Goal: Task Accomplishment & Management: Manage account settings

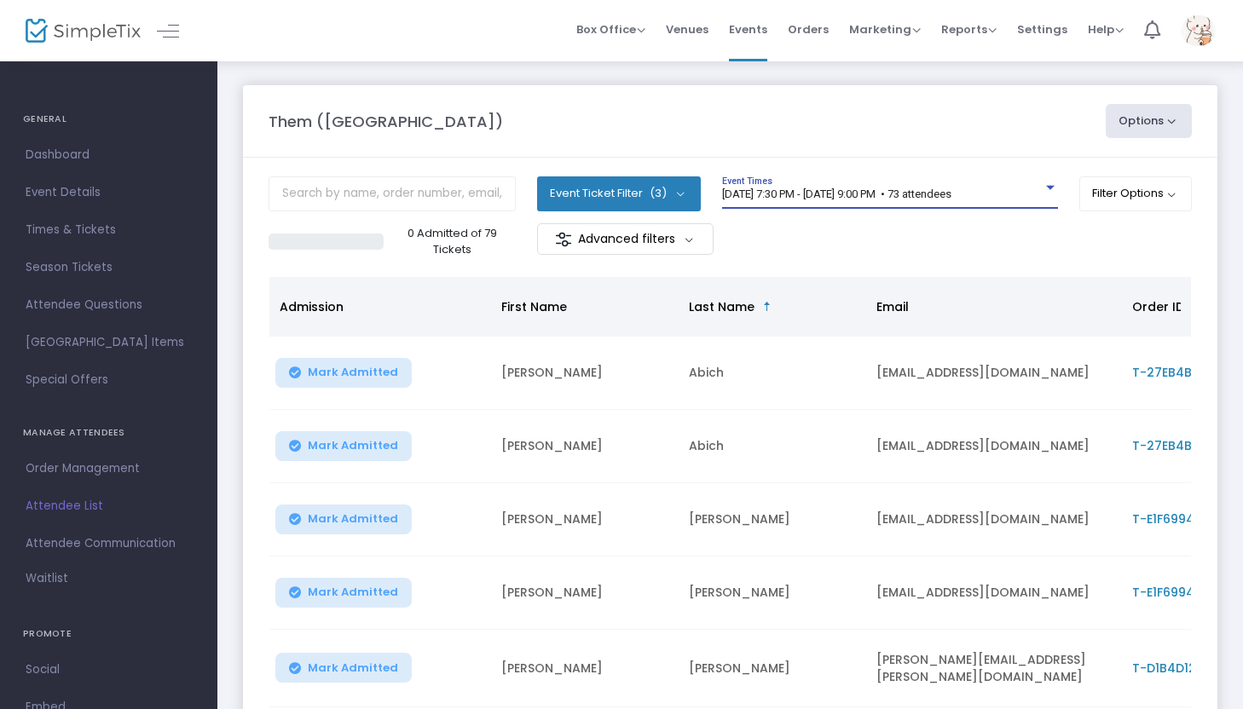
click at [606, 194] on span "[DATE] 7:30 PM - [DATE] 9:00 PM • 73 attendees" at bounding box center [836, 194] width 229 height 13
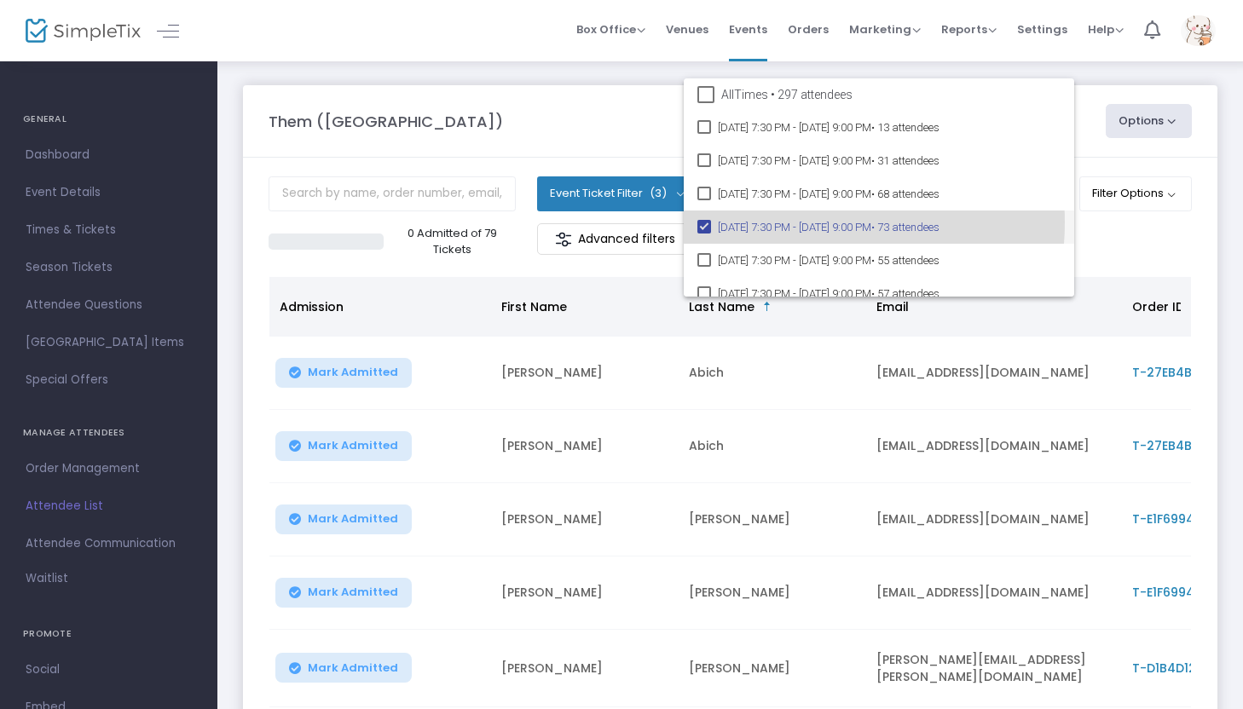
click at [606, 223] on span "[DATE] 7:30 PM - [DATE] 9:00 PM • 73 attendees" at bounding box center [889, 227] width 343 height 33
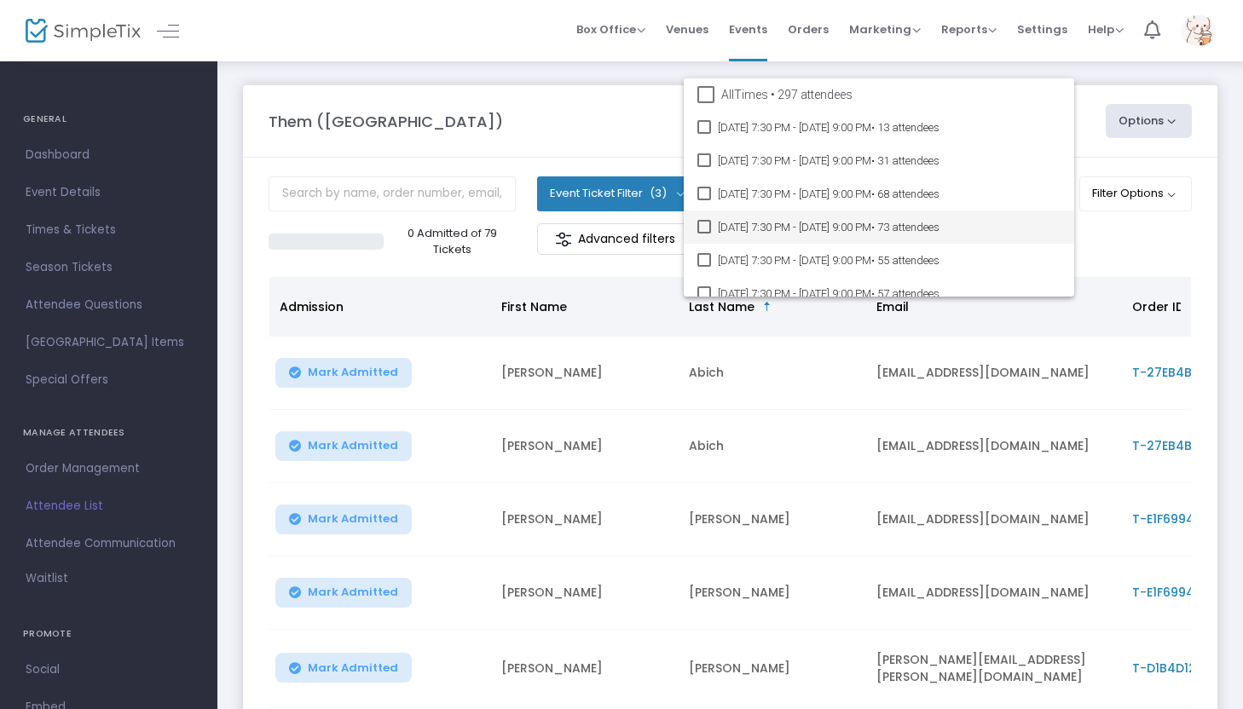
click at [606, 223] on span "[DATE] 7:30 PM - [DATE] 9:00 PM • 73 attendees" at bounding box center [889, 227] width 343 height 33
click at [606, 240] on div at bounding box center [621, 354] width 1243 height 709
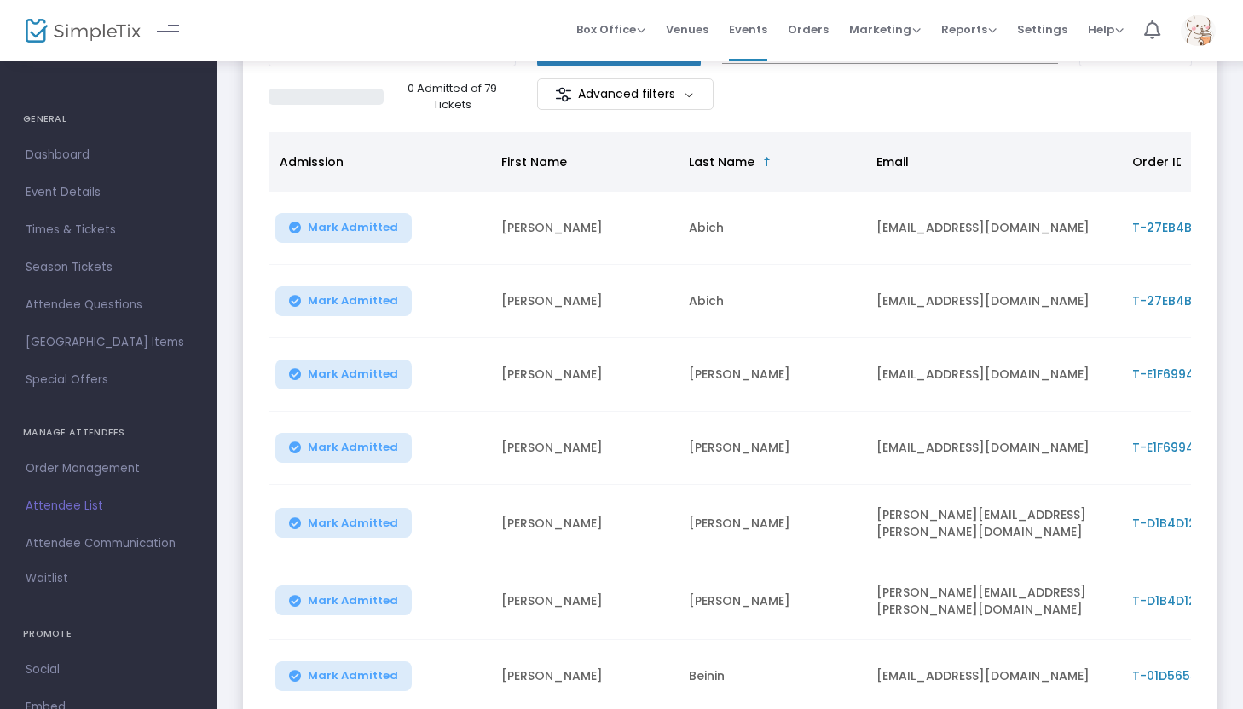
scroll to position [405, 0]
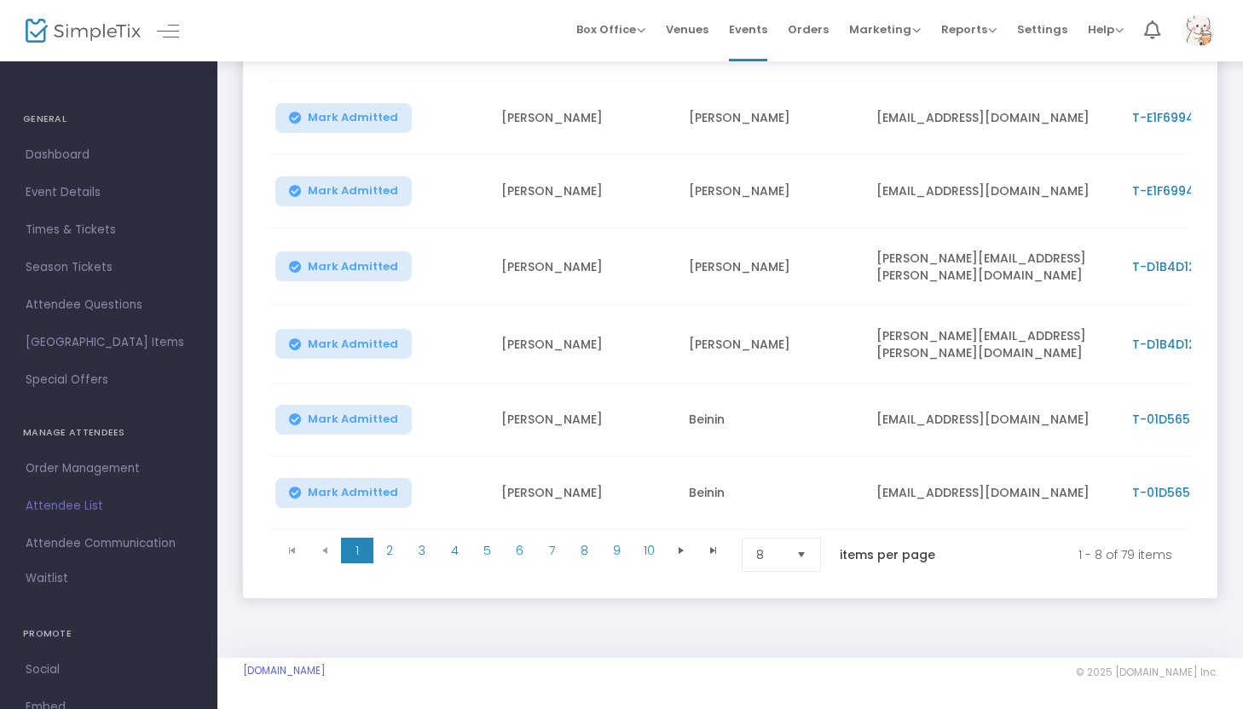
click at [606, 549] on span "Select" at bounding box center [802, 555] width 28 height 28
click at [606, 625] on li "100" at bounding box center [784, 690] width 82 height 34
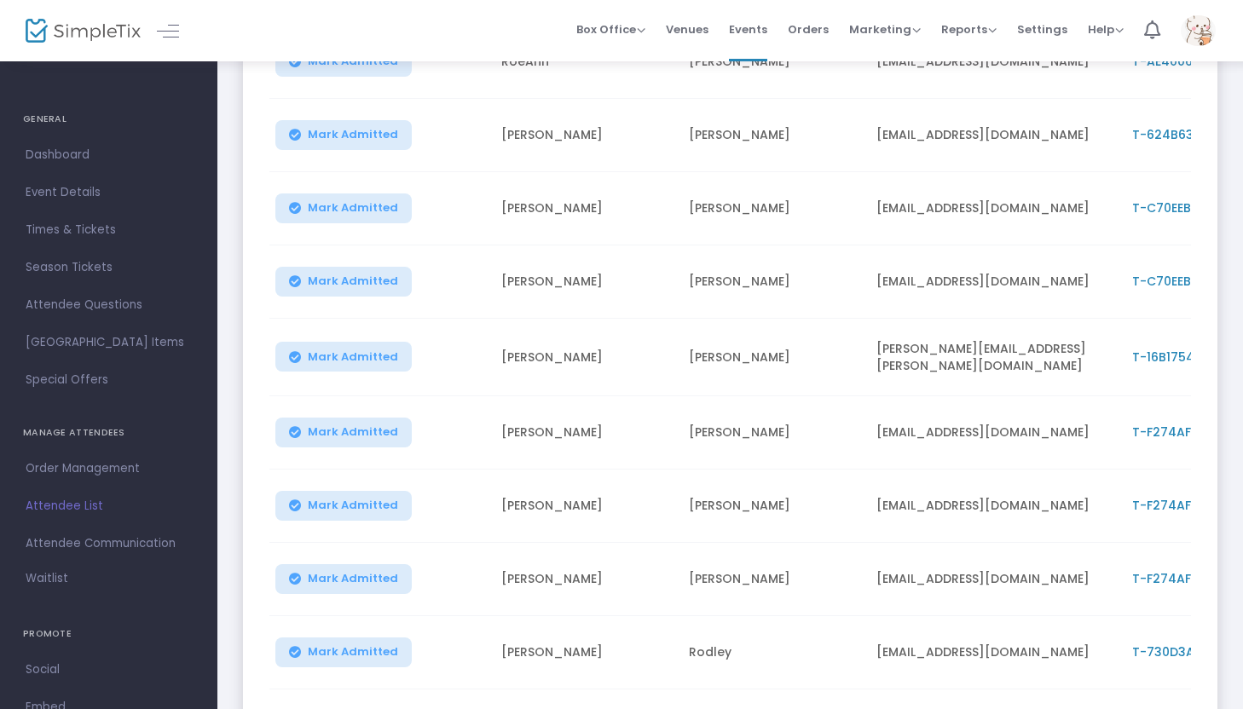
scroll to position [4173, 0]
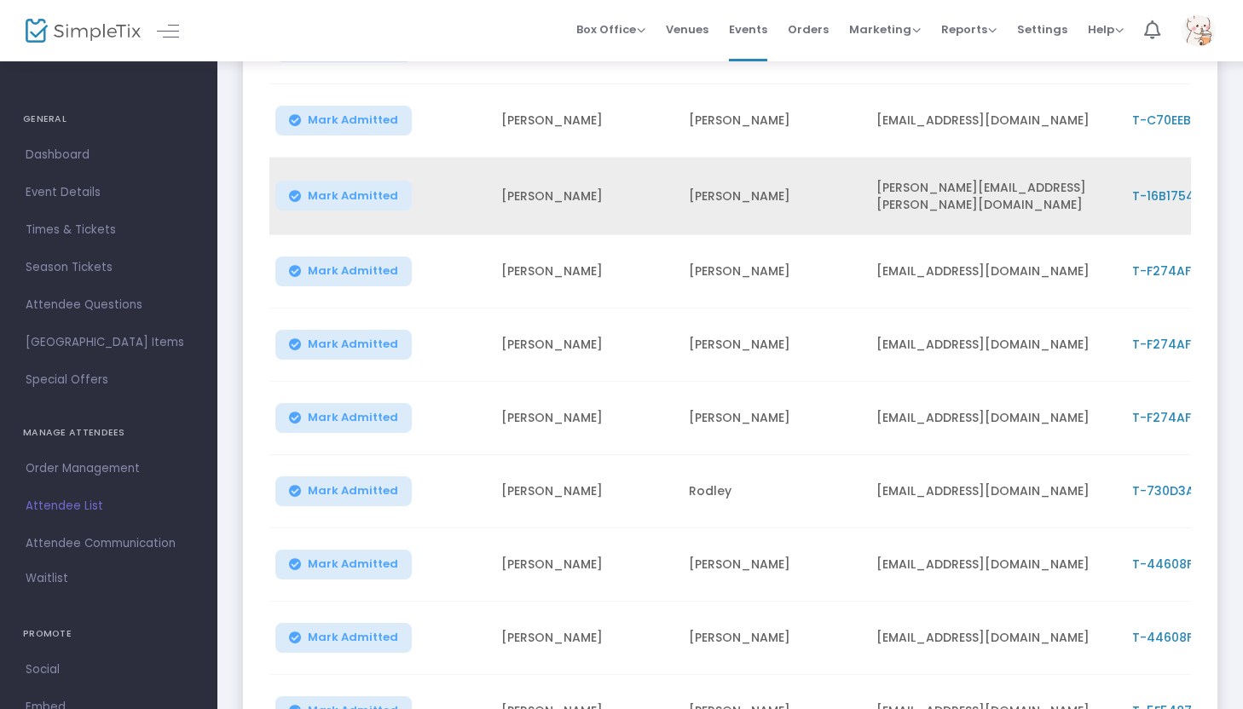
click at [606, 188] on span "T-16B17548-9" at bounding box center [1174, 196] width 84 height 17
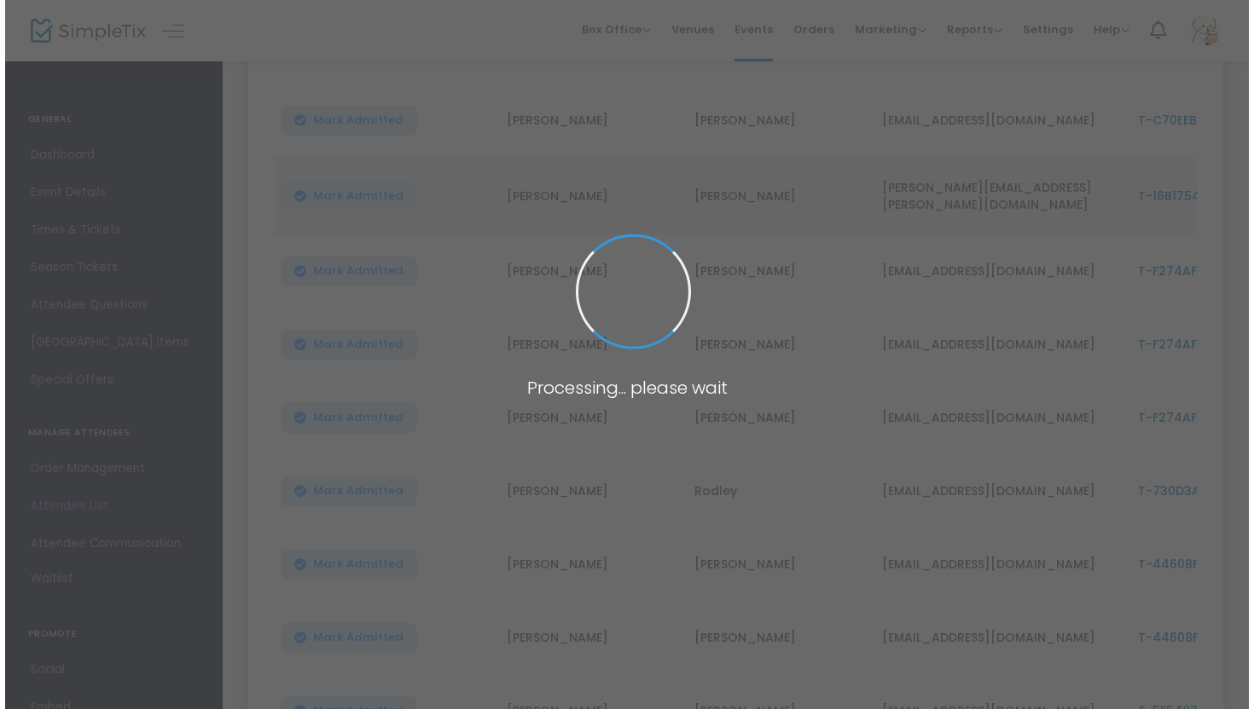
scroll to position [0, 0]
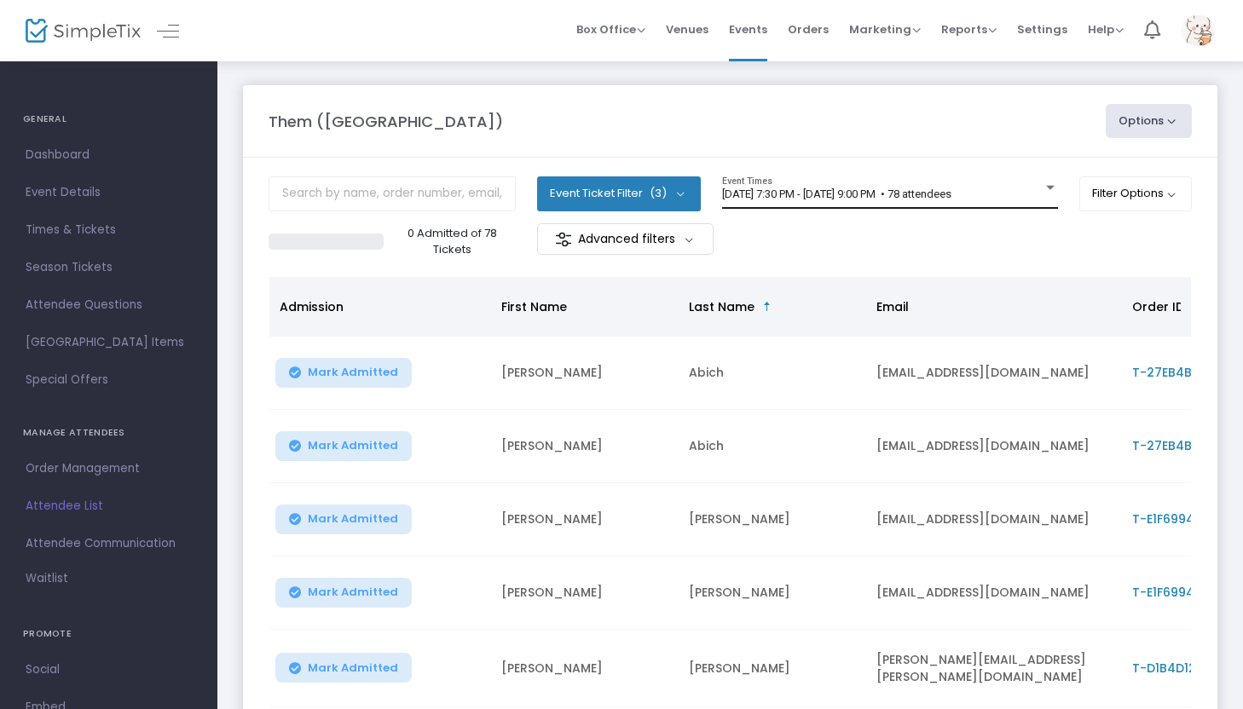
click at [952, 200] on span "[DATE] 7:30 PM - [DATE] 9:00 PM • 78 attendees" at bounding box center [836, 194] width 229 height 13
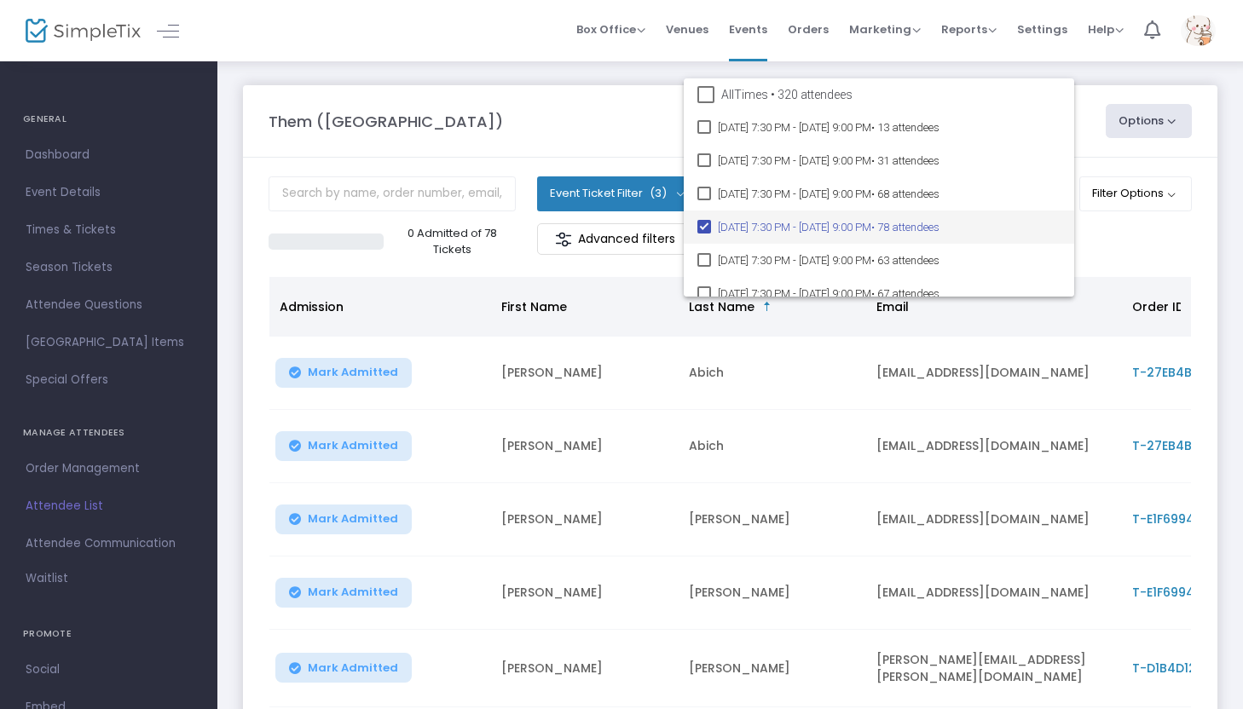
scroll to position [13, 0]
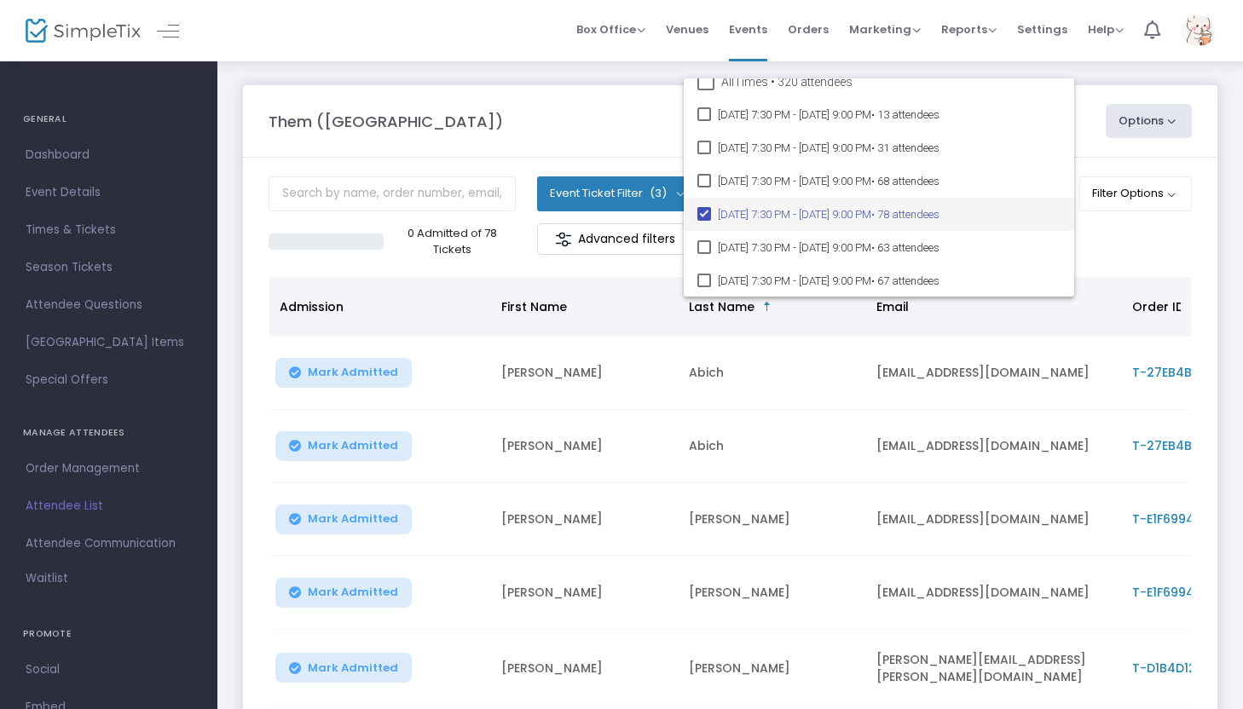
click at [1128, 256] on div at bounding box center [621, 354] width 1243 height 709
